Goal: Book appointment/travel/reservation

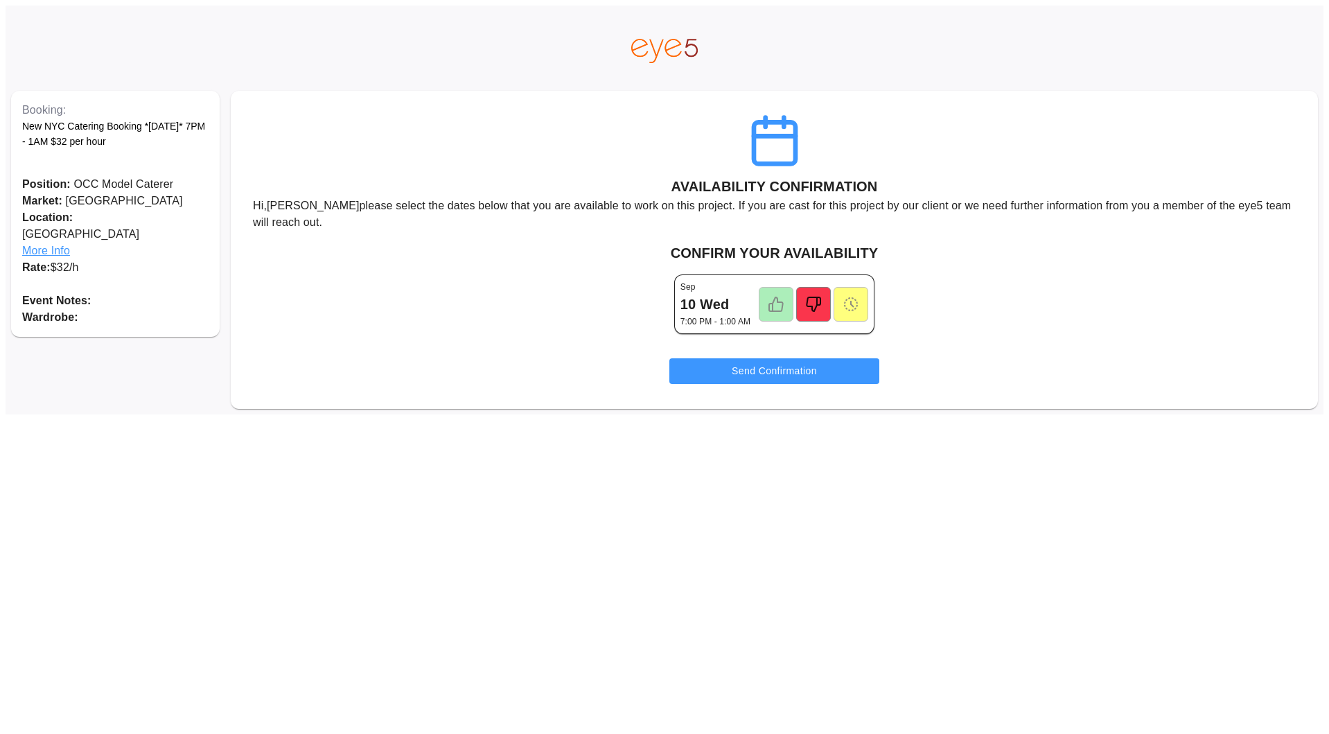
click at [819, 303] on icon at bounding box center [813, 304] width 17 height 17
click at [926, 311] on div "[DATE] Wed 7:00 PM - 1:00 AM" at bounding box center [774, 304] width 1065 height 80
click at [822, 299] on div at bounding box center [813, 304] width 35 height 35
click at [880, 309] on div "[DATE] Wed 7:00 PM - 1:00 AM" at bounding box center [774, 304] width 1065 height 80
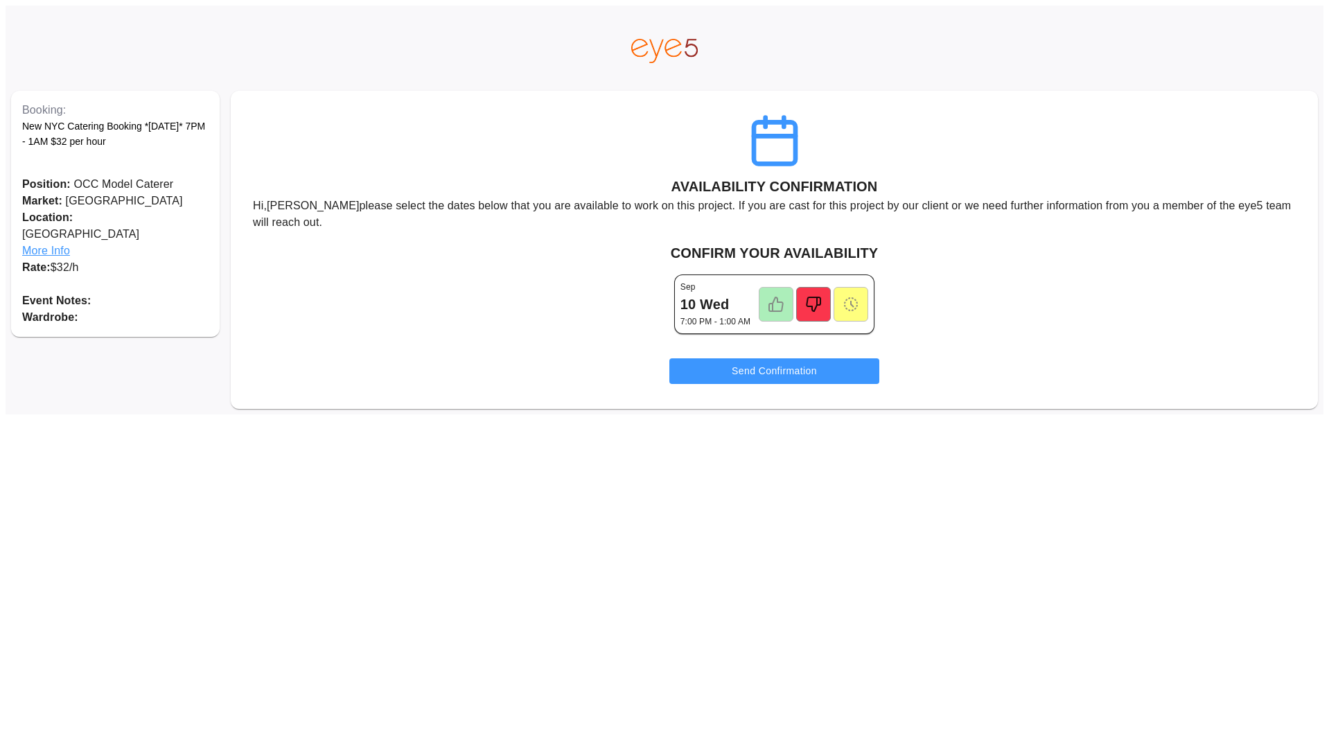
click at [820, 302] on icon at bounding box center [813, 304] width 17 height 17
click at [792, 363] on button "Send Confirmation" at bounding box center [774, 371] width 210 height 26
